Goal: Task Accomplishment & Management: Use online tool/utility

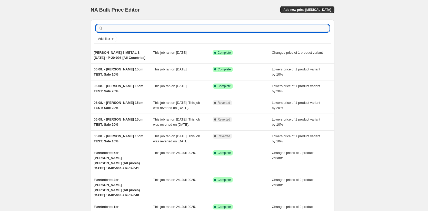
click at [159, 27] on input "text" at bounding box center [216, 28] width 225 height 7
paste input "KIM DOUBLE 1 OAK 1"
type input "KIM DOUBLE 1 OAK 1"
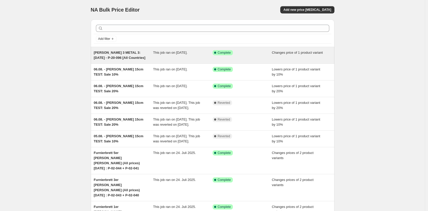
click at [108, 58] on span "[PERSON_NAME] 3 METAL 3: [DATE] - P-20-096 [All Countries]" at bounding box center [120, 55] width 52 height 9
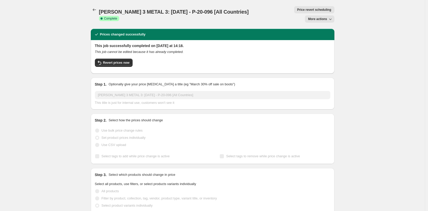
click at [320, 17] on span "More actions" at bounding box center [317, 19] width 19 height 4
click at [317, 22] on span "Copy to new job" at bounding box center [321, 20] width 24 height 4
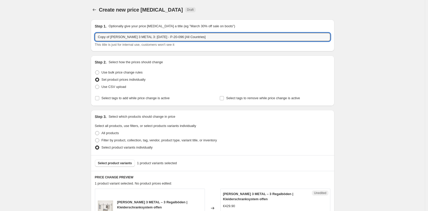
drag, startPoint x: 113, startPoint y: 36, endPoint x: 86, endPoint y: 35, distance: 26.2
drag, startPoint x: 119, startPoint y: 37, endPoint x: 107, endPoint y: 36, distance: 12.6
click at [107, 36] on input "[PERSON_NAME] 3 METAL 3: [DATE] - P-20-096 [All Countries]" at bounding box center [212, 37] width 235 height 8
drag, startPoint x: 166, startPoint y: 37, endPoint x: 151, endPoint y: 37, distance: 15.4
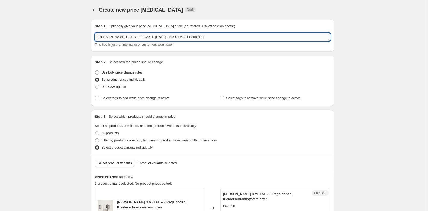
click at [151, 37] on input "KIM DOUBLE 1 OAK 1: 11.08.25 - P-20-096 [All Countries]" at bounding box center [212, 37] width 235 height 8
paste input "Title"
click at [136, 37] on input "KIM DOUBLE 1 OAK 1: 11.08.25 - Title [All Countries]" at bounding box center [212, 37] width 235 height 8
type input "KIM DOUBLE 1 OAK 1: 18.08.25 - Title [All Countries]"
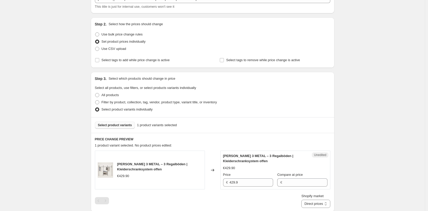
click at [113, 124] on span "Select product variants" at bounding box center [115, 125] width 34 height 4
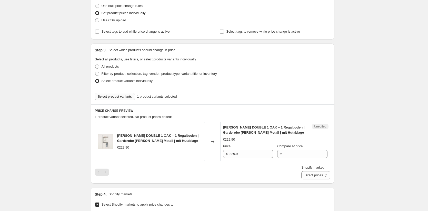
scroll to position [85, 0]
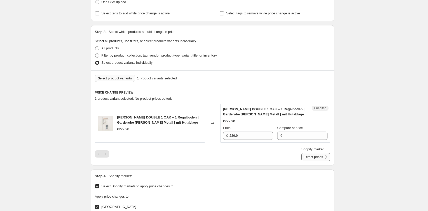
click at [310, 156] on select "Direct prices Belgien Dänemark EU Finnland Frankreich Griechenland Italien Nied…" at bounding box center [315, 157] width 29 height 8
select select "35946234122"
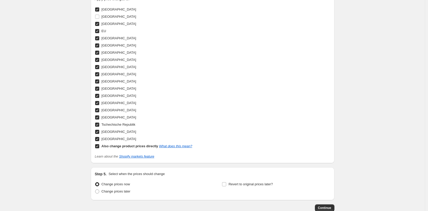
scroll to position [231, 0]
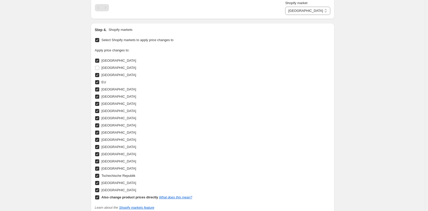
click at [99, 197] on input "Also change product prices directly What does this mean?" at bounding box center [97, 197] width 4 height 4
checkbox input "false"
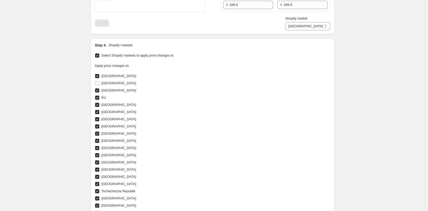
scroll to position [171, 0]
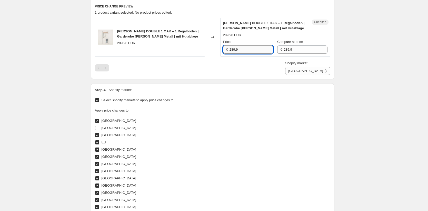
click at [233, 49] on input "289.9" at bounding box center [251, 49] width 44 height 8
type input "279.9"
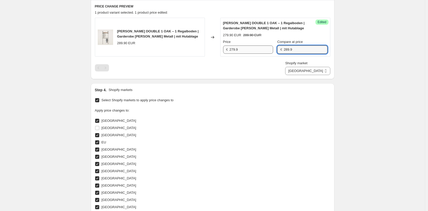
drag, startPoint x: 303, startPoint y: 52, endPoint x: 256, endPoint y: 48, distance: 47.8
click at [256, 48] on div "Price € 279.9 Compare at price € 289.9" at bounding box center [275, 46] width 104 height 14
click at [344, 70] on div "Create new price change job. This page is ready Create new price change job Dra…" at bounding box center [212, 91] width 425 height 524
click at [314, 71] on select "Belgien Dänemark EU Finnland Frankreich Griechenland Italien Niederlande Norweg…" at bounding box center [307, 71] width 45 height 8
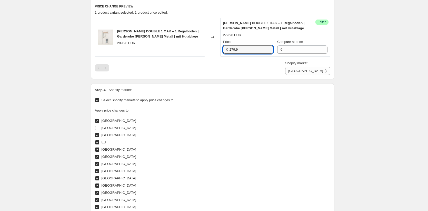
drag, startPoint x: 248, startPoint y: 49, endPoint x: 206, endPoint y: 48, distance: 41.8
click at [206, 48] on div "KIM DOUBLE 1 OAK – 1 Regalboden | Garderobe Holz Metall | mit Hutablage 289.90 …" at bounding box center [212, 37] width 235 height 39
click at [322, 72] on select "Belgien Dänemark EU Finnland Frankreich Griechenland Italien Niederlande Norweg…" at bounding box center [307, 71] width 45 height 8
select select "35913892106"
drag, startPoint x: 236, startPoint y: 49, endPoint x: 213, endPoint y: 47, distance: 23.7
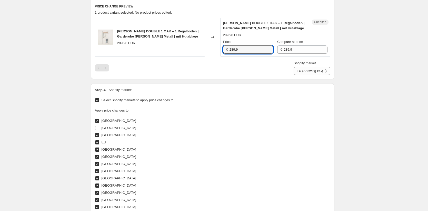
click at [213, 47] on div "KIM DOUBLE 1 OAK – 1 Regalboden | Garderobe Holz Metall | mit Hutablage 289.90 …" at bounding box center [212, 37] width 235 height 39
paste input "7"
type input "279.9"
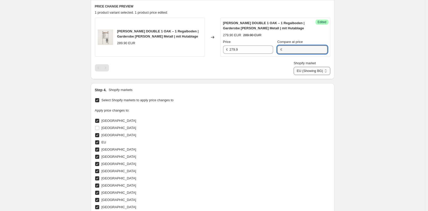
click at [326, 70] on select "Belgien Dänemark EU (Showing BG) Finnland Frankreich Griechenland Italien Niede…" at bounding box center [312, 71] width 37 height 8
select select "49257644298"
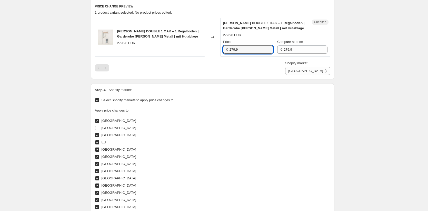
drag, startPoint x: 255, startPoint y: 47, endPoint x: 216, endPoint y: 45, distance: 38.5
click at [216, 45] on div "KIM DOUBLE 1 OAK – 1 Regalboden | Garderobe Holz Metall | mit Hutablage 279.90 …" at bounding box center [212, 37] width 235 height 39
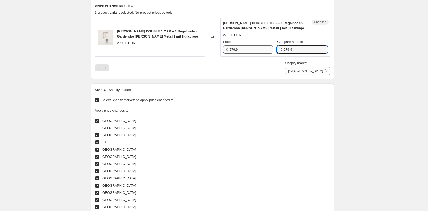
drag, startPoint x: 285, startPoint y: 50, endPoint x: 273, endPoint y: 50, distance: 12.1
click at [273, 50] on div "Price € 279.9 Compare at price € 279.9" at bounding box center [275, 46] width 104 height 14
click at [315, 72] on select "Belgien Dänemark EU Finnland Frankreich Griechenland Italien Niederlande Norweg…" at bounding box center [307, 71] width 45 height 8
select select "35946004746"
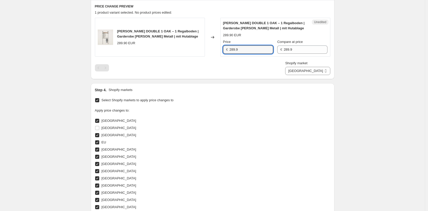
drag, startPoint x: 254, startPoint y: 48, endPoint x: 210, endPoint y: 44, distance: 44.5
click at [210, 44] on div "KIM DOUBLE 1 OAK – 1 Regalboden | Garderobe Holz Metall | mit Hutablage 289.90 …" at bounding box center [212, 37] width 235 height 39
paste input "7"
type input "279.9"
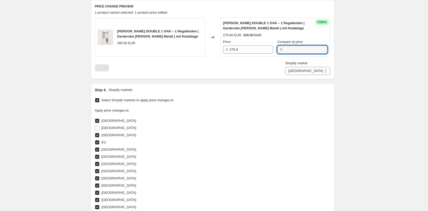
click at [351, 62] on div "Create new price change job. This page is ready Create new price change job Dra…" at bounding box center [212, 91] width 425 height 524
click at [327, 72] on select "Belgien Dänemark EU Finnland Frankreich Griechenland Italien Niederlande Norweg…" at bounding box center [307, 71] width 45 height 8
select select "49252335882"
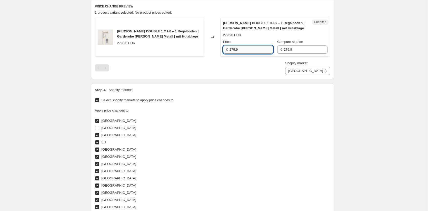
click at [250, 52] on input "279.9" at bounding box center [251, 49] width 44 height 8
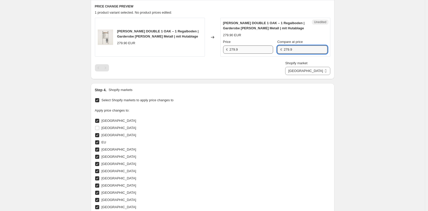
drag, startPoint x: 301, startPoint y: 49, endPoint x: 253, endPoint y: 47, distance: 47.3
click at [258, 47] on div "Price € 279.9 Compare at price € 279.9" at bounding box center [275, 46] width 104 height 14
click at [326, 71] on select "Belgien Dänemark EU Finnland Frankreich Griechenland Italien Niederlande Norweg…" at bounding box center [307, 71] width 45 height 8
select select "35945971978"
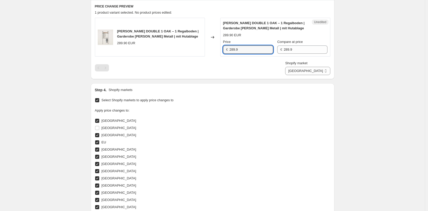
drag, startPoint x: 252, startPoint y: 50, endPoint x: 196, endPoint y: 42, distance: 56.8
click at [196, 42] on div "KIM DOUBLE 1 OAK – 1 Regalboden | Garderobe Holz Metall | mit Hutablage 289.90 …" at bounding box center [212, 37] width 235 height 39
paste input "7"
type input "279.9"
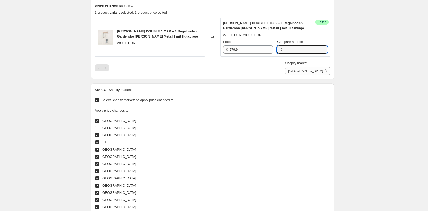
click at [371, 64] on div "Create new price change job. This page is ready Create new price change job Dra…" at bounding box center [212, 91] width 425 height 524
click at [317, 74] on select "Belgien Dänemark EU Finnland Frankreich Griechenland Italien Niederlande Norweg…" at bounding box center [307, 71] width 45 height 8
select select "35946037514"
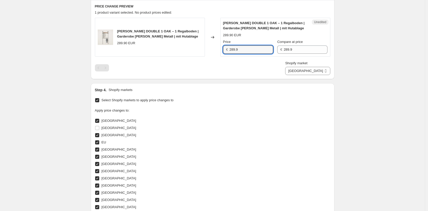
drag, startPoint x: 248, startPoint y: 50, endPoint x: 187, endPoint y: 39, distance: 62.4
click at [187, 39] on div "KIM DOUBLE 1 OAK – 1 Regalboden | Garderobe Holz Metall | mit Hutablage 289.90 …" at bounding box center [212, 37] width 235 height 39
paste input "7"
type input "279.9"
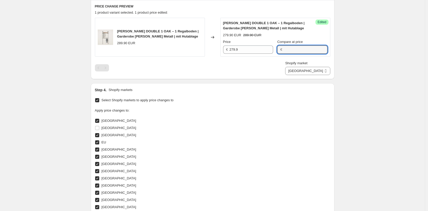
click at [357, 64] on div "Create new price change job. This page is ready Create new price change job Dra…" at bounding box center [212, 91] width 425 height 524
click at [322, 69] on select "Belgien Dänemark EU Finnland Frankreich Griechenland Italien Niederlande Norweg…" at bounding box center [307, 71] width 45 height 8
select select "49257349386"
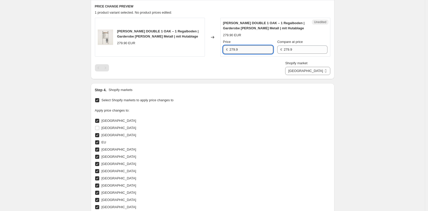
click at [248, 49] on input "279.9" at bounding box center [251, 49] width 44 height 8
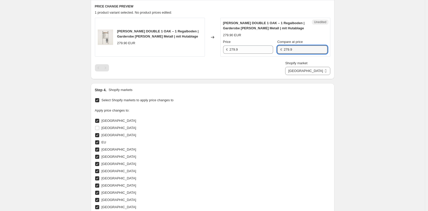
drag, startPoint x: 307, startPoint y: 50, endPoint x: 262, endPoint y: 45, distance: 45.7
click at [263, 45] on div "Price € 279.9 Compare at price € 279.9" at bounding box center [275, 46] width 104 height 14
drag, startPoint x: 373, startPoint y: 59, endPoint x: 369, endPoint y: 61, distance: 4.1
click at [373, 60] on div "Create new price change job. This page is ready Create new price change job Dra…" at bounding box center [212, 91] width 425 height 524
click at [316, 73] on select "Belgien Dänemark EU Finnland Frankreich Griechenland Italien Niederlande Norweg…" at bounding box center [307, 71] width 45 height 8
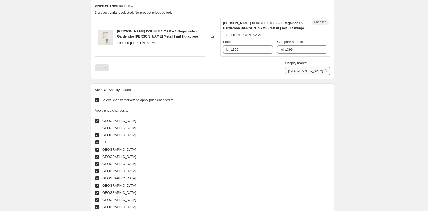
click at [323, 72] on select "Belgien Dänemark EU Finnland Frankreich Griechenland Italien Niederlande Norweg…" at bounding box center [307, 71] width 45 height 8
select select "35946266890"
drag, startPoint x: 251, startPoint y: 49, endPoint x: 198, endPoint y: 42, distance: 53.9
click at [198, 42] on div "KIM DOUBLE 1 OAK – 1 Regalboden | Garderobe Holz Metall | mit Hutablage 289.90 …" at bounding box center [212, 37] width 235 height 39
paste input "7"
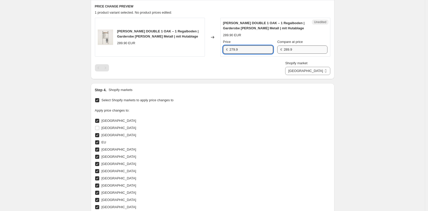
type input "279.9"
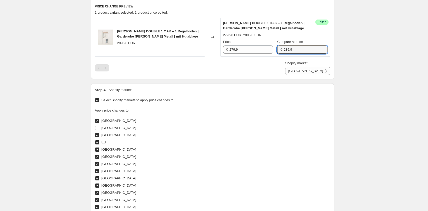
drag, startPoint x: 302, startPoint y: 49, endPoint x: 243, endPoint y: 43, distance: 59.8
click at [243, 43] on div "Price € 279.9 Compare at price € 289.9" at bounding box center [275, 46] width 104 height 14
click at [365, 85] on div "Create new price change job. This page is ready Create new price change job Dra…" at bounding box center [212, 91] width 425 height 524
click at [329, 73] on select "Belgien Dänemark EU Finnland Frankreich Griechenland Italien Niederlande Norweg…" at bounding box center [307, 71] width 45 height 8
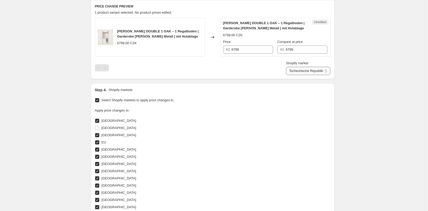
click at [315, 73] on select "Belgien Dänemark EU Finnland Frankreich Griechenland Italien Niederlande Norweg…" at bounding box center [308, 71] width 44 height 8
select select "35913924874"
drag, startPoint x: 252, startPoint y: 51, endPoint x: 194, endPoint y: 42, distance: 57.9
click at [194, 42] on div "KIM DOUBLE 1 OAK – 1 Regalboden | Garderobe Holz Metall | mit Hutablage 289.90 …" at bounding box center [212, 37] width 235 height 39
paste input "7"
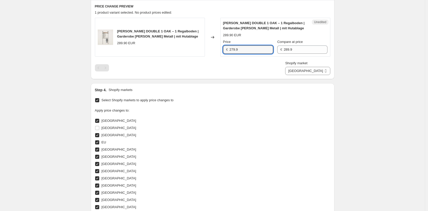
type input "279.9"
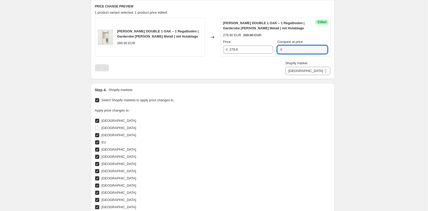
click at [342, 73] on div "Create new price change job. This page is ready Create new price change job Dra…" at bounding box center [212, 91] width 425 height 524
click at [314, 71] on select "Belgien Dänemark EU Finnland Frankreich Griechenland Italien Niederlande Norweg…" at bounding box center [307, 71] width 45 height 8
select select "43257594122"
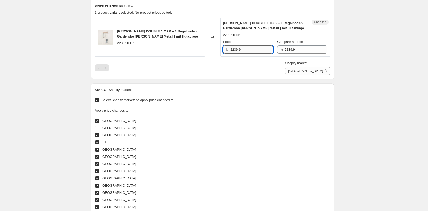
click at [242, 49] on input "2239.9" at bounding box center [251, 49] width 43 height 8
type input "2149"
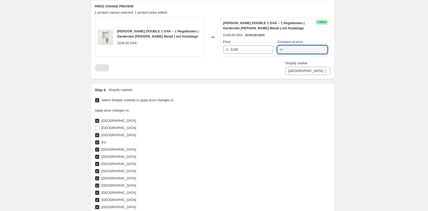
click at [400, 66] on div "Create new price change job. This page is ready Create new price change job Dra…" at bounding box center [212, 91] width 425 height 524
click at [327, 72] on select "Belgien Dänemark EU Finnland Frankreich Griechenland Italien Niederlande Norweg…" at bounding box center [307, 71] width 45 height 8
select select "49252303114"
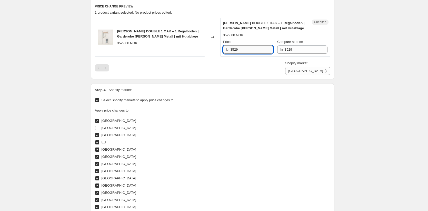
click at [240, 48] on input "3529" at bounding box center [251, 49] width 43 height 8
type input "3439"
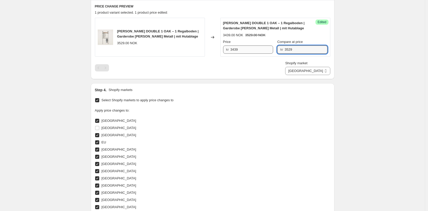
paste input "43"
type input "3439"
click at [371, 66] on div "Create new price change job. This page is ready Create new price change job Dra…" at bounding box center [212, 91] width 425 height 524
click at [309, 70] on select "Belgien Dänemark EU Finnland Frankreich Griechenland Italien Niederlande Norweg…" at bounding box center [307, 71] width 45 height 8
select select "44439634186"
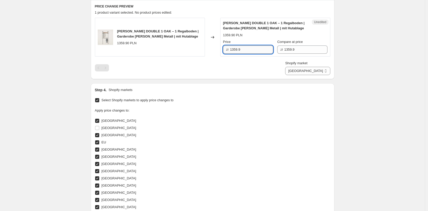
click at [241, 52] on input "1359.9" at bounding box center [251, 49] width 43 height 8
type input "1209.90"
click at [313, 47] on input "1359.9" at bounding box center [305, 49] width 43 height 8
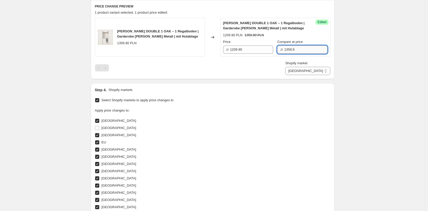
click at [313, 47] on input "1359.9" at bounding box center [305, 49] width 43 height 8
click at [347, 65] on div "Create new price change job. This page is ready Create new price change job Dra…" at bounding box center [212, 91] width 425 height 524
click at [323, 72] on select "Belgien Dänemark EU Finnland Frankreich Griechenland Italien Niederlande Norweg…" at bounding box center [307, 71] width 45 height 8
select select "49257611530"
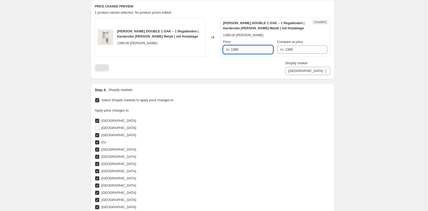
click at [246, 51] on input "1399" at bounding box center [252, 49] width 42 height 8
type input "1339"
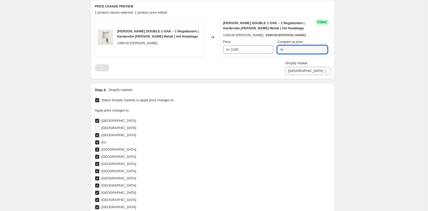
click at [384, 79] on div "Create new price change job. This page is ready Create new price change job Dra…" at bounding box center [212, 91] width 425 height 524
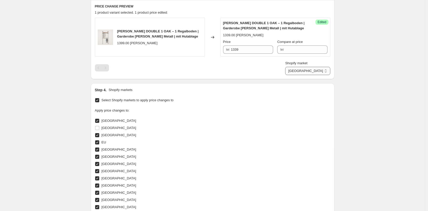
click at [327, 71] on select "Belgien Dänemark EU Finnland Frankreich Griechenland Italien Niederlande Norweg…" at bounding box center [307, 71] width 45 height 8
select select "49255907594"
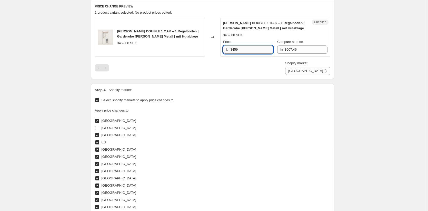
click at [243, 48] on input "3459" at bounding box center [251, 49] width 43 height 8
type input "3309"
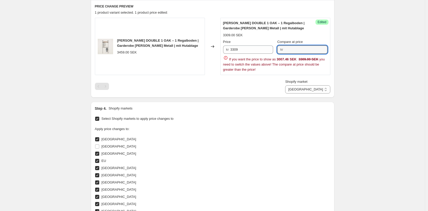
drag, startPoint x: 389, startPoint y: 66, endPoint x: 370, endPoint y: 68, distance: 18.8
click at [389, 67] on div "Create new price change job. This page is ready Create new price change job Dra…" at bounding box center [212, 100] width 425 height 542
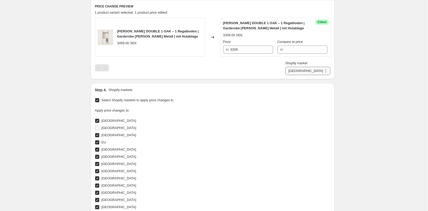
click at [313, 74] on select "Belgien Dänemark EU Finnland Frankreich Griechenland Italien Niederlande Norweg…" at bounding box center [307, 71] width 45 height 8
select select "520224822"
drag, startPoint x: 240, startPoint y: 50, endPoint x: 236, endPoint y: 50, distance: 3.3
click at [236, 50] on input "289.9" at bounding box center [253, 49] width 39 height 8
type input "259.9"
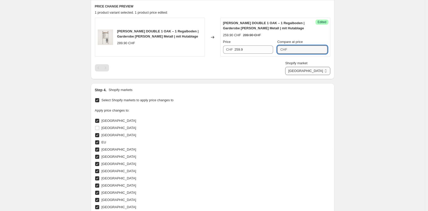
click at [322, 72] on select "Belgien Dänemark EU Finnland Frankreich Griechenland Italien Niederlande Norweg…" at bounding box center [307, 71] width 45 height 8
select select "49252368650"
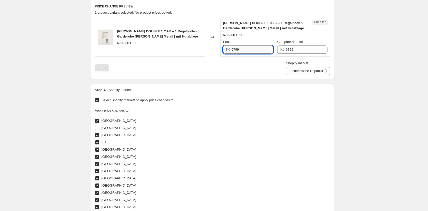
click at [254, 51] on input "6799" at bounding box center [253, 49] width 42 height 8
type input "6949"
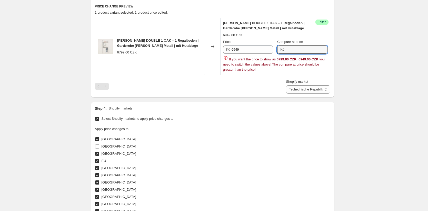
click at [348, 52] on div "Create new price change job. This page is ready Create new price change job Dra…" at bounding box center [212, 100] width 425 height 542
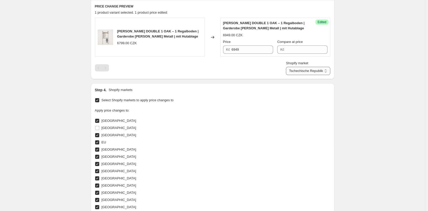
click at [308, 73] on select "Belgien Dänemark EU Finnland Frankreich Griechenland Italien Niederlande Norweg…" at bounding box center [308, 71] width 44 height 8
select select "35913990410"
click at [241, 50] on input "279.9" at bounding box center [251, 49] width 44 height 8
type input "259.90"
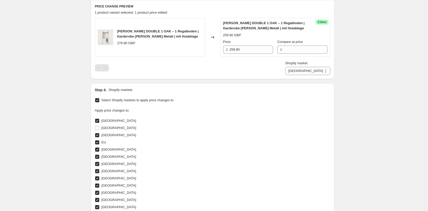
click at [379, 87] on div "Create new price change job. This page is ready Create new price change job Dra…" at bounding box center [212, 91] width 425 height 524
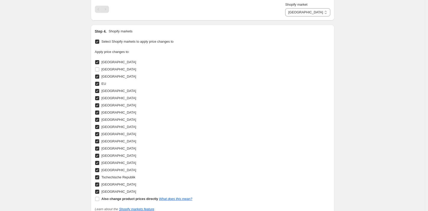
scroll to position [313, 0]
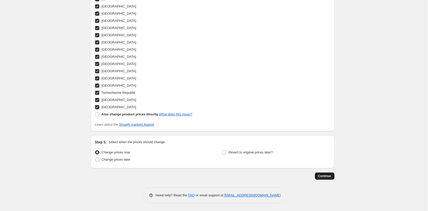
click at [330, 175] on span "Continue" at bounding box center [324, 176] width 13 height 4
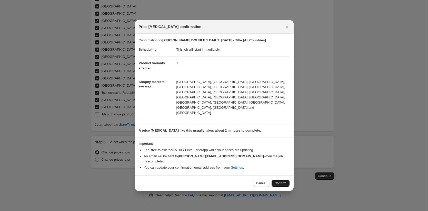
click at [281, 181] on span "Confirm" at bounding box center [281, 183] width 12 height 4
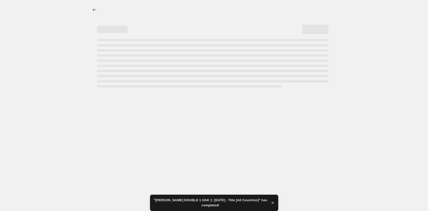
select select "35913990410"
